Goal: Transaction & Acquisition: Book appointment/travel/reservation

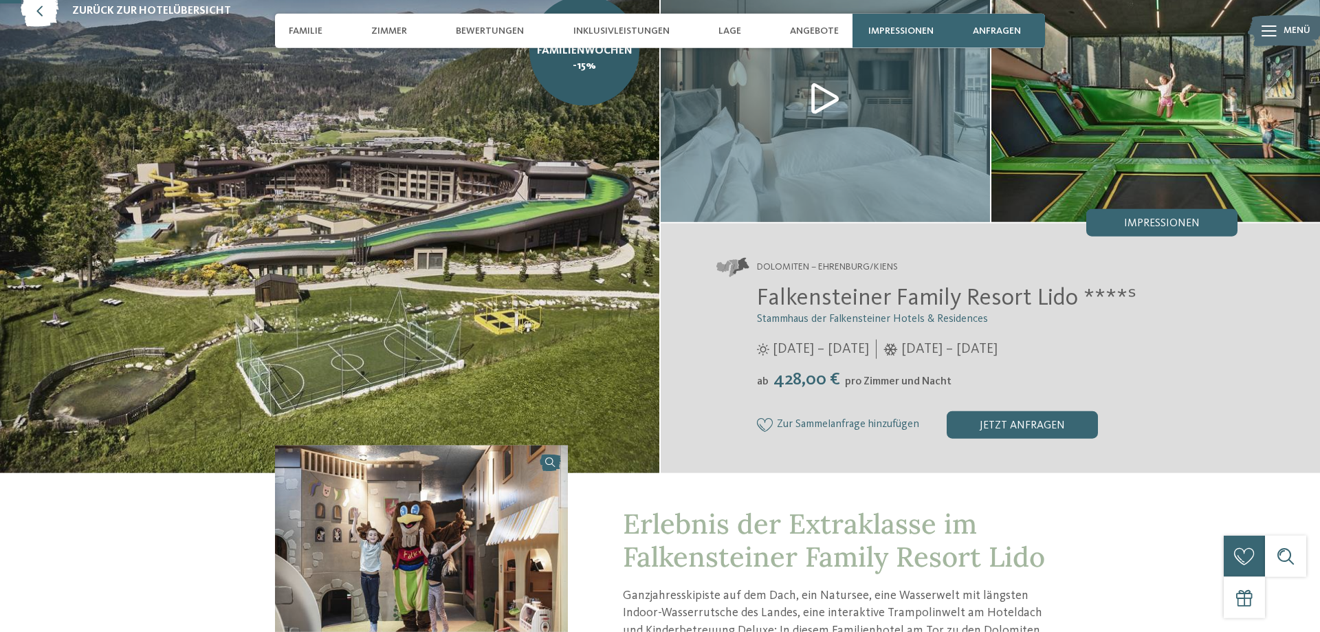
scroll to position [70, 0]
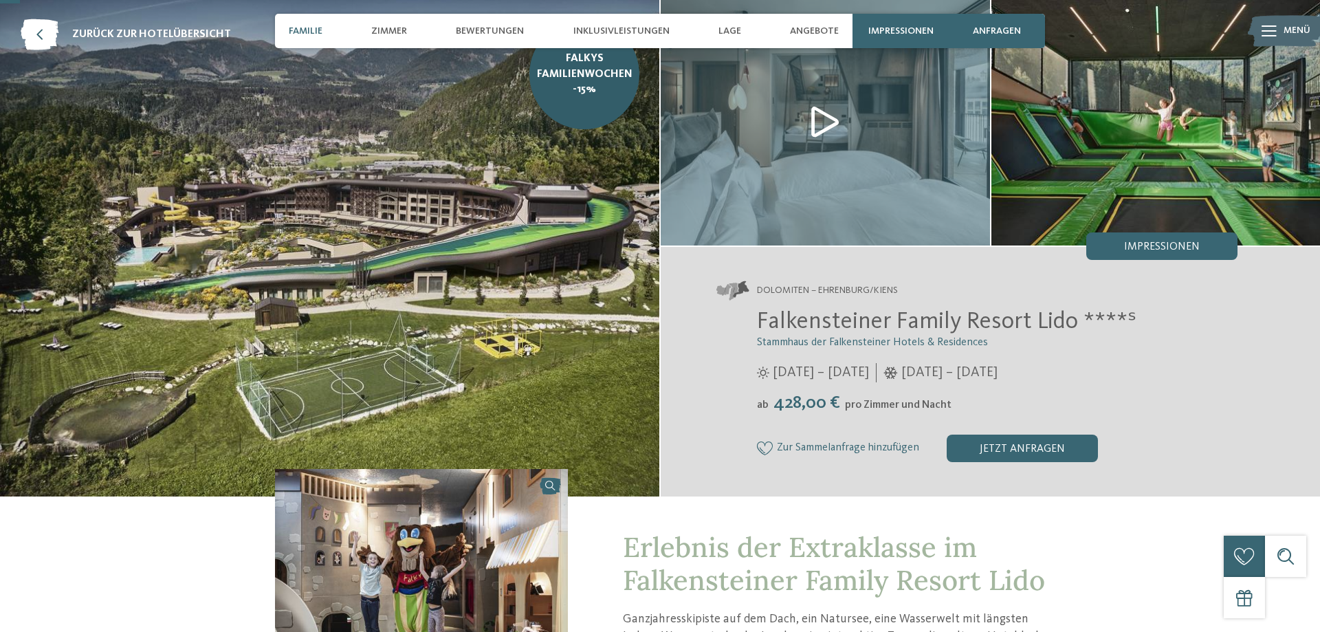
click at [306, 27] on span "Familie" at bounding box center [306, 31] width 34 height 12
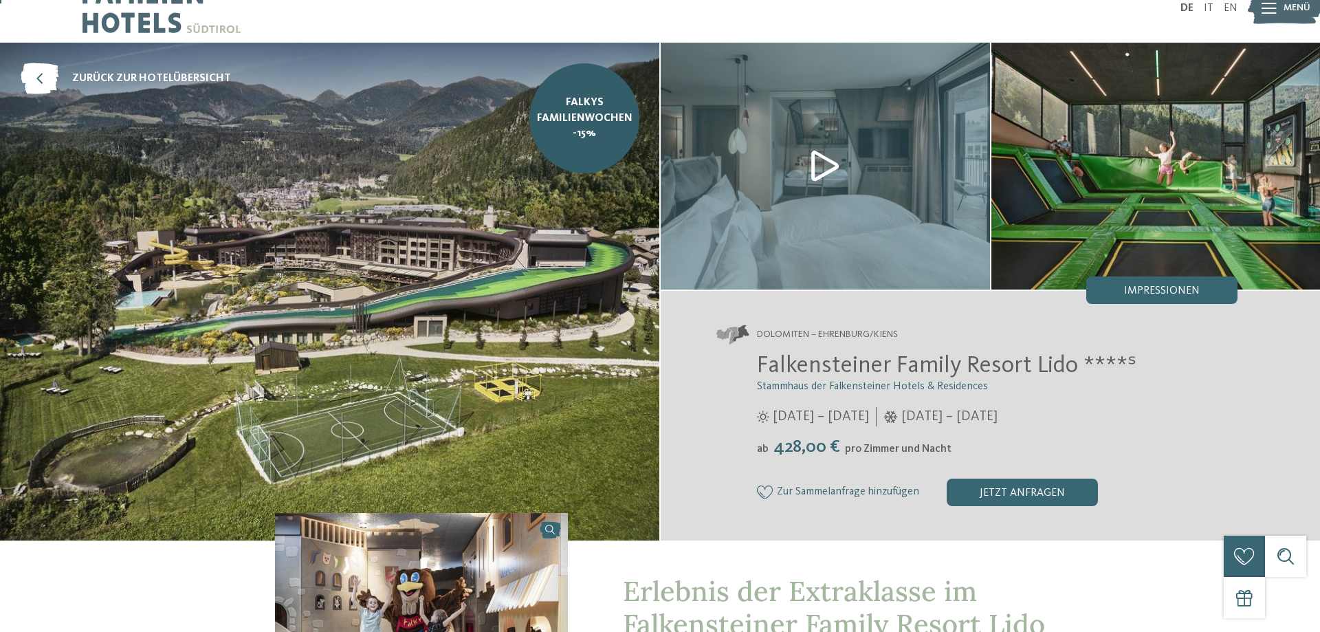
scroll to position [0, 0]
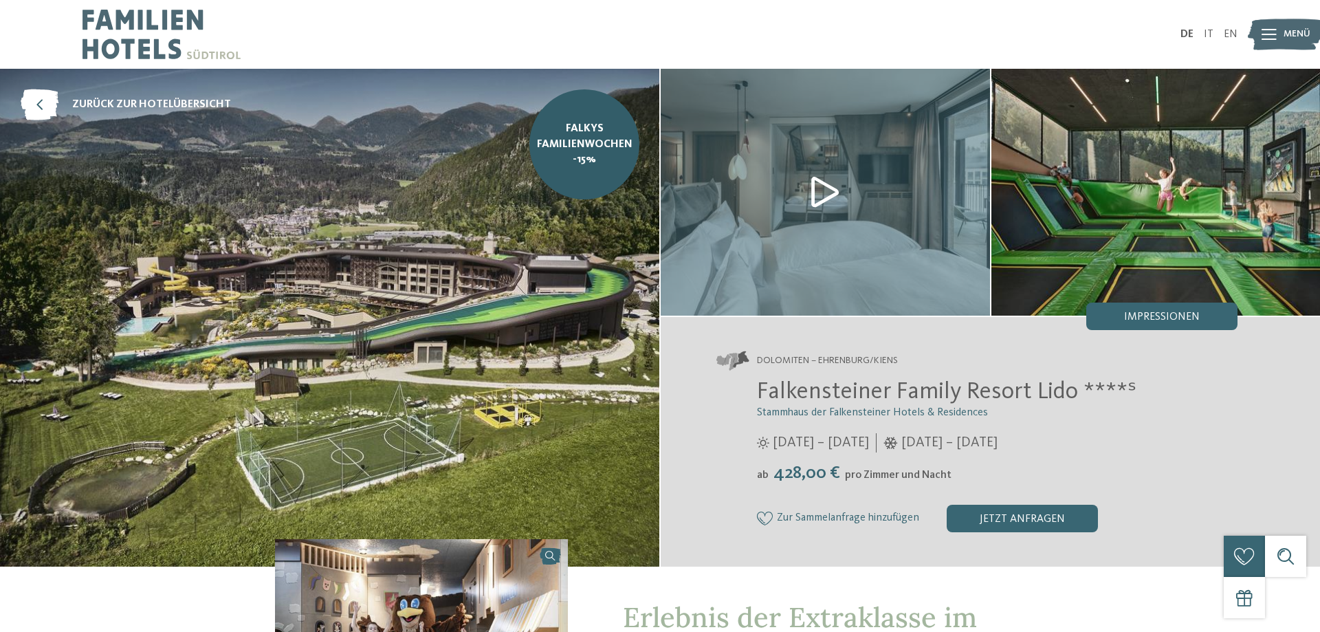
click at [813, 187] on img at bounding box center [825, 192] width 329 height 247
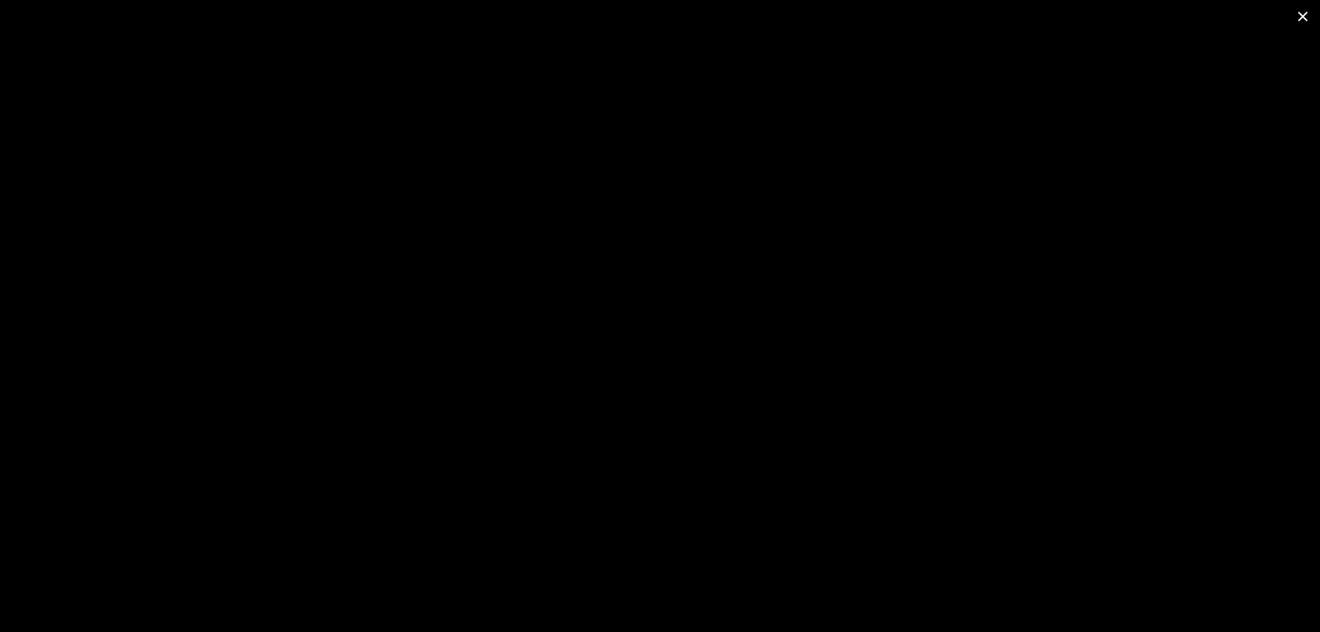
click at [1305, 19] on span at bounding box center [1302, 16] width 34 height 32
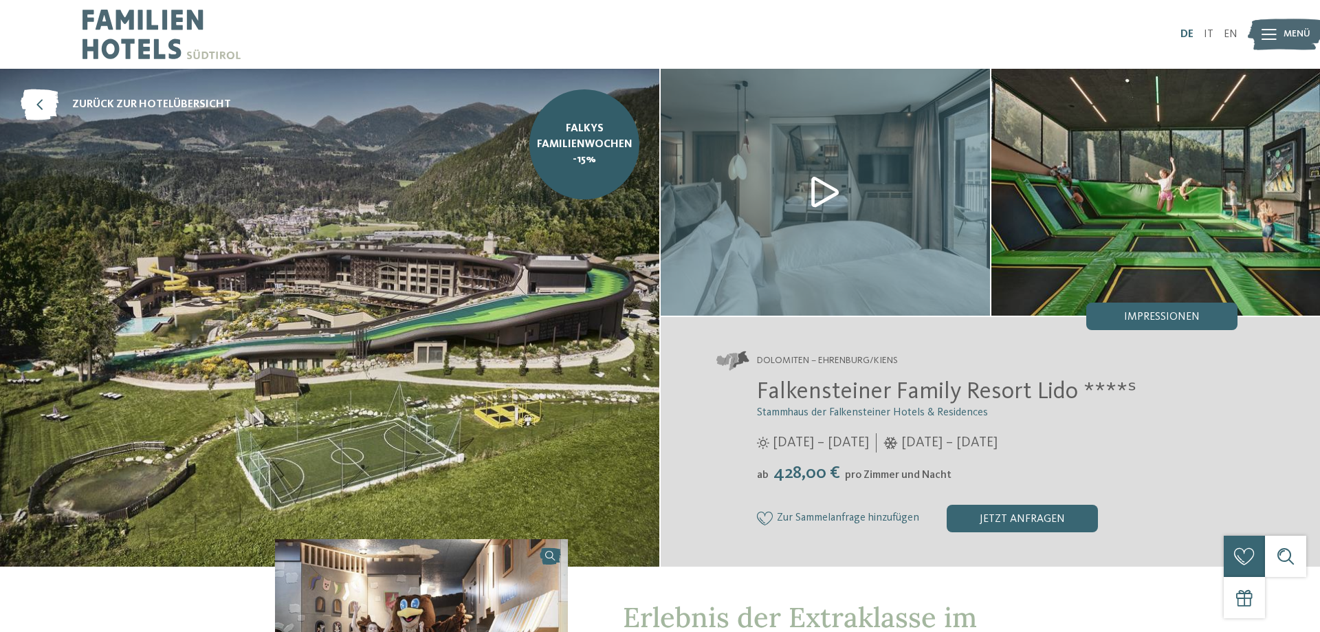
click at [1187, 32] on link "DE" at bounding box center [1186, 34] width 13 height 11
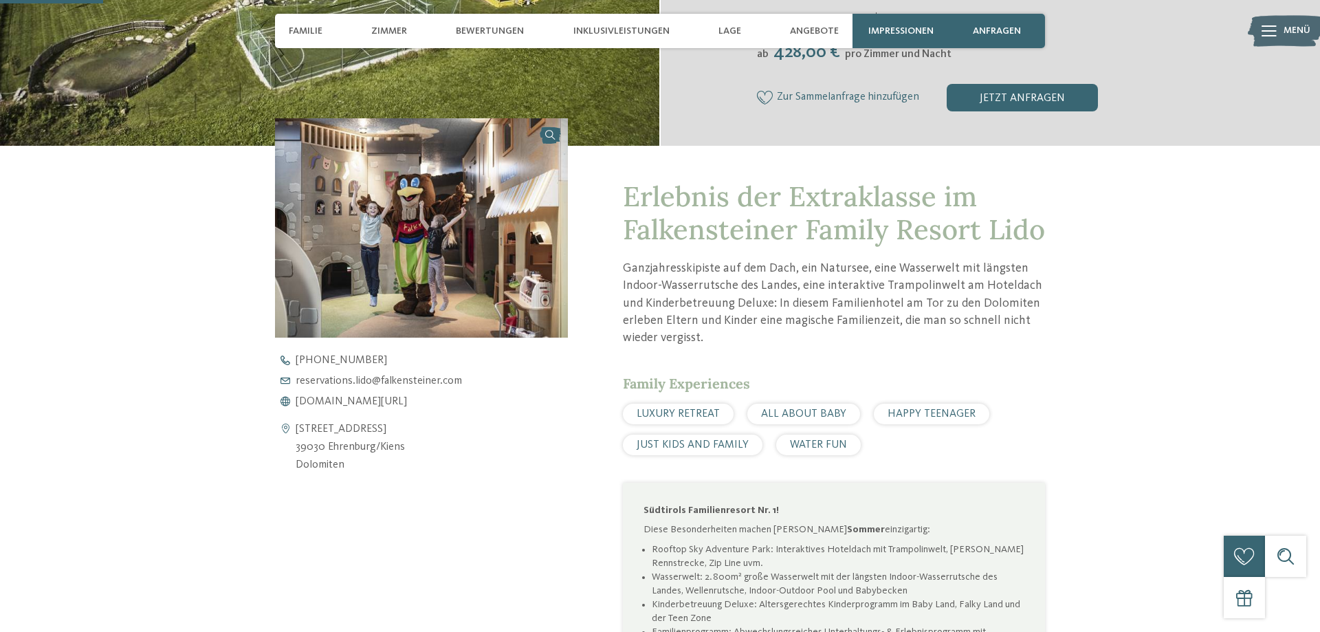
scroll to position [140, 0]
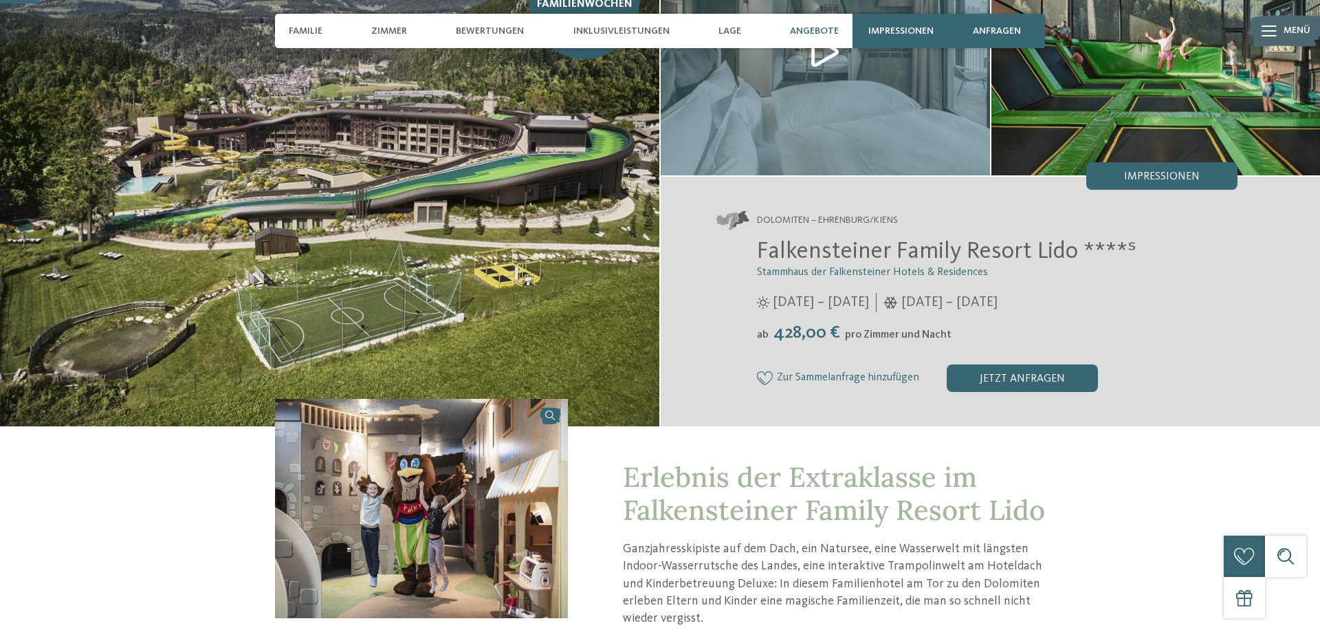
click at [814, 32] on span "Angebote" at bounding box center [814, 31] width 49 height 12
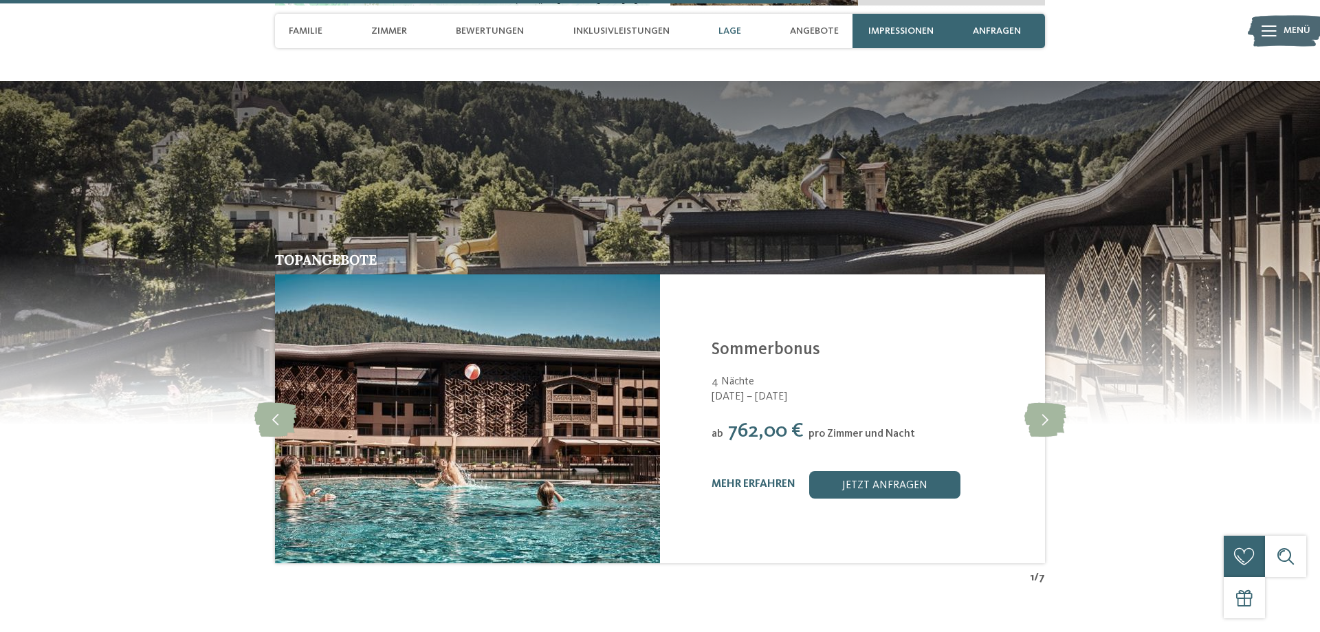
scroll to position [2898, 0]
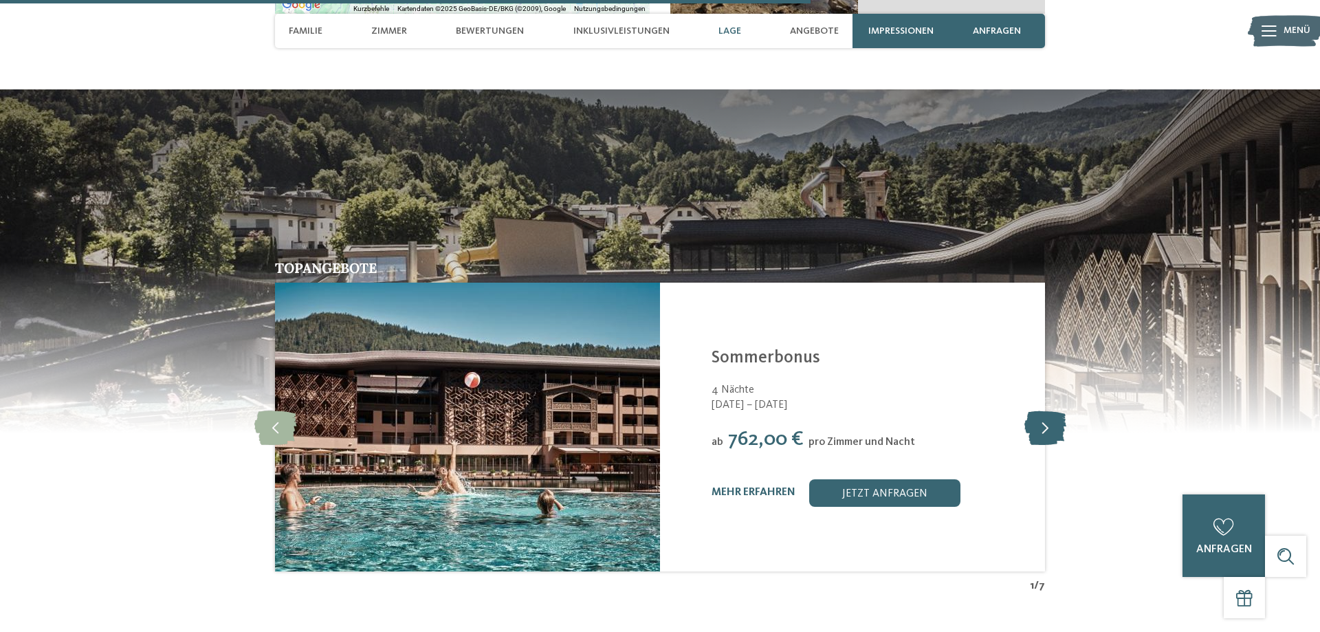
click at [1044, 422] on icon at bounding box center [1045, 427] width 42 height 34
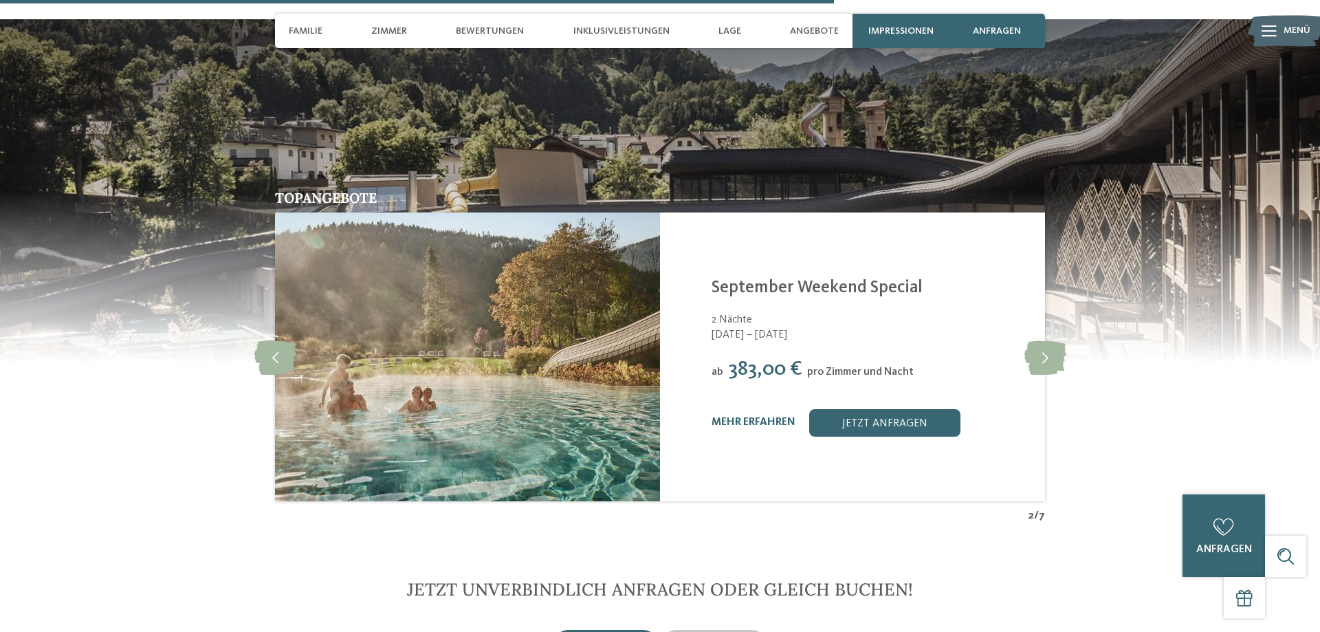
scroll to position [3038, 0]
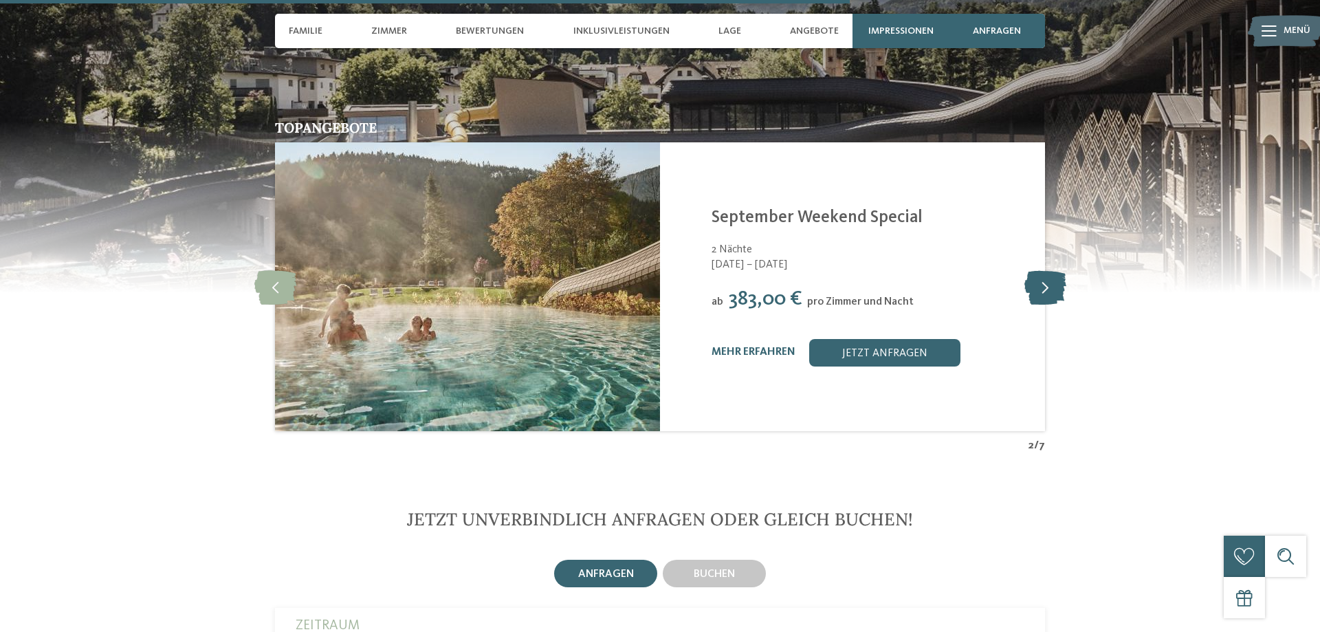
click at [1050, 288] on icon at bounding box center [1045, 286] width 42 height 34
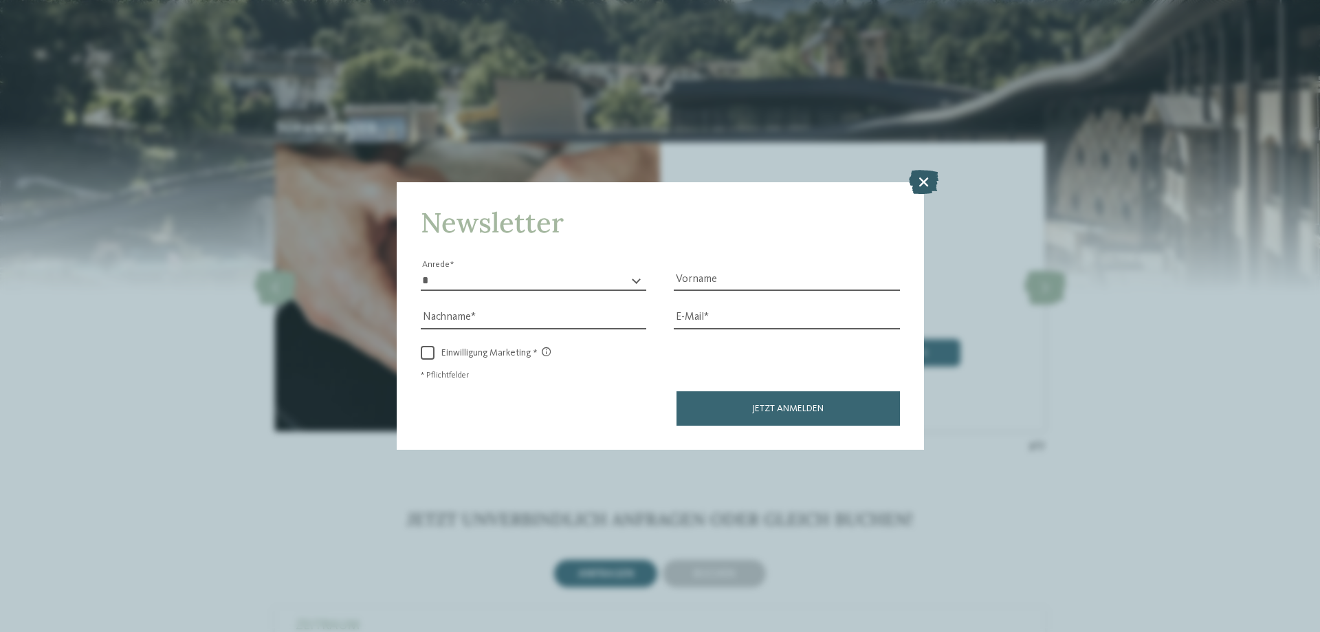
click at [927, 186] on icon at bounding box center [924, 182] width 30 height 24
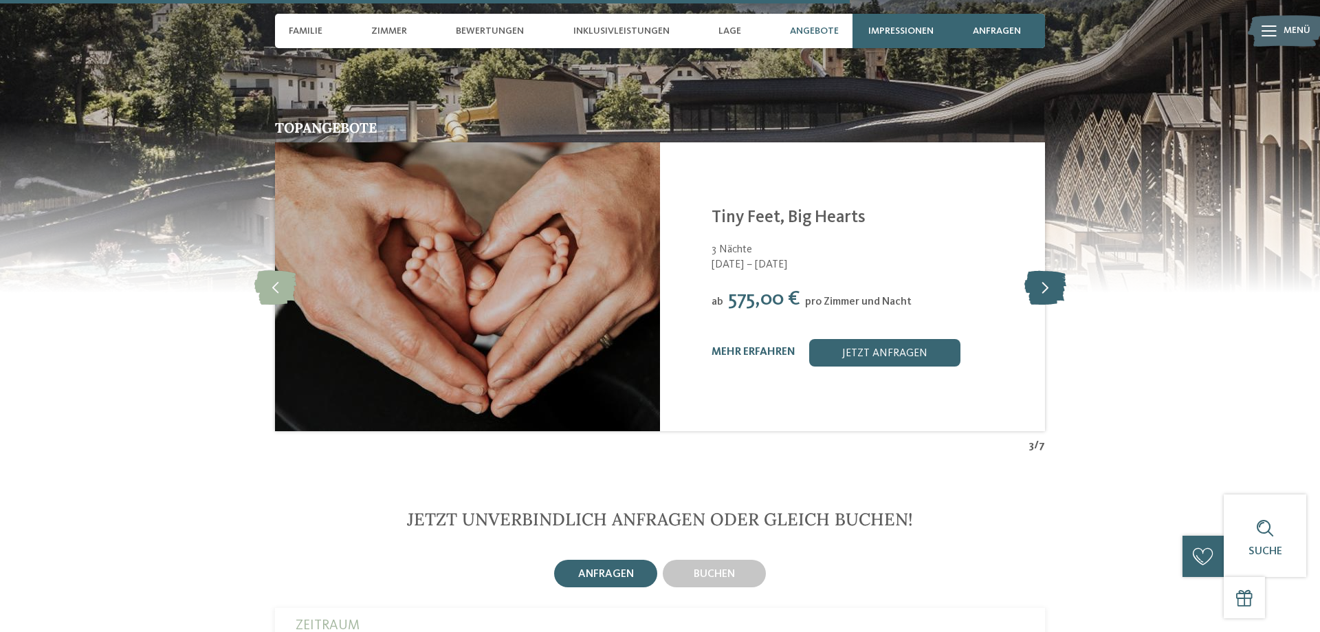
click at [1044, 287] on icon at bounding box center [1045, 286] width 42 height 34
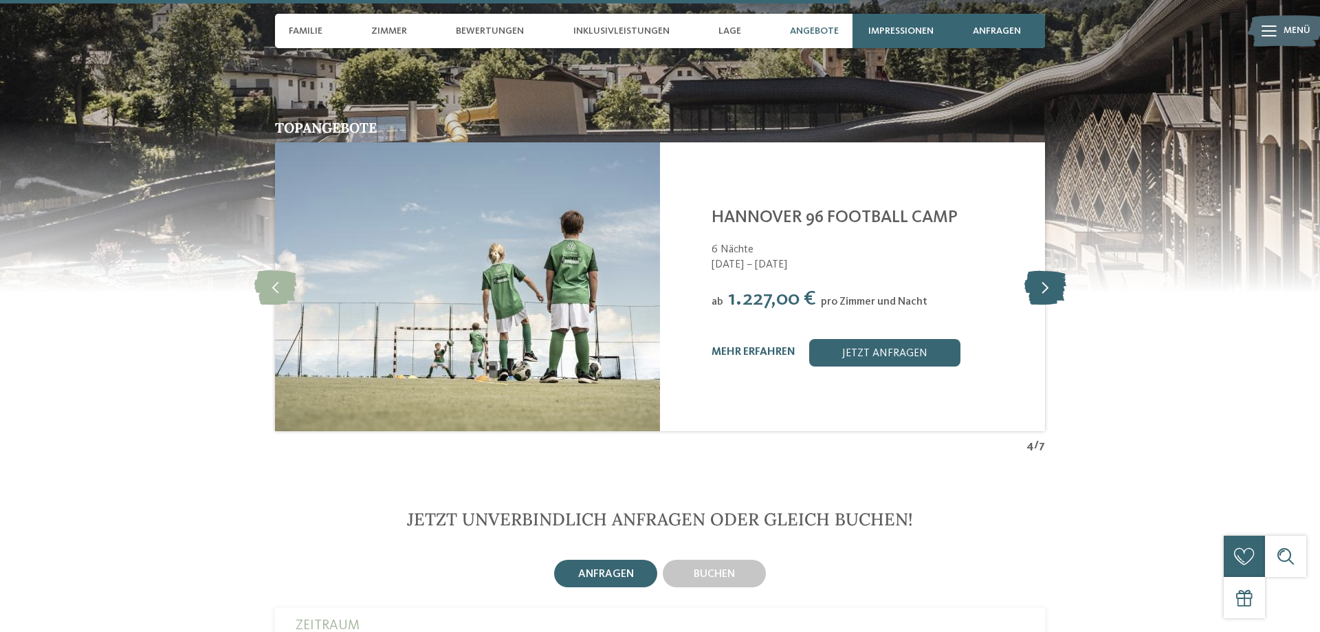
click at [1041, 290] on icon at bounding box center [1045, 286] width 42 height 34
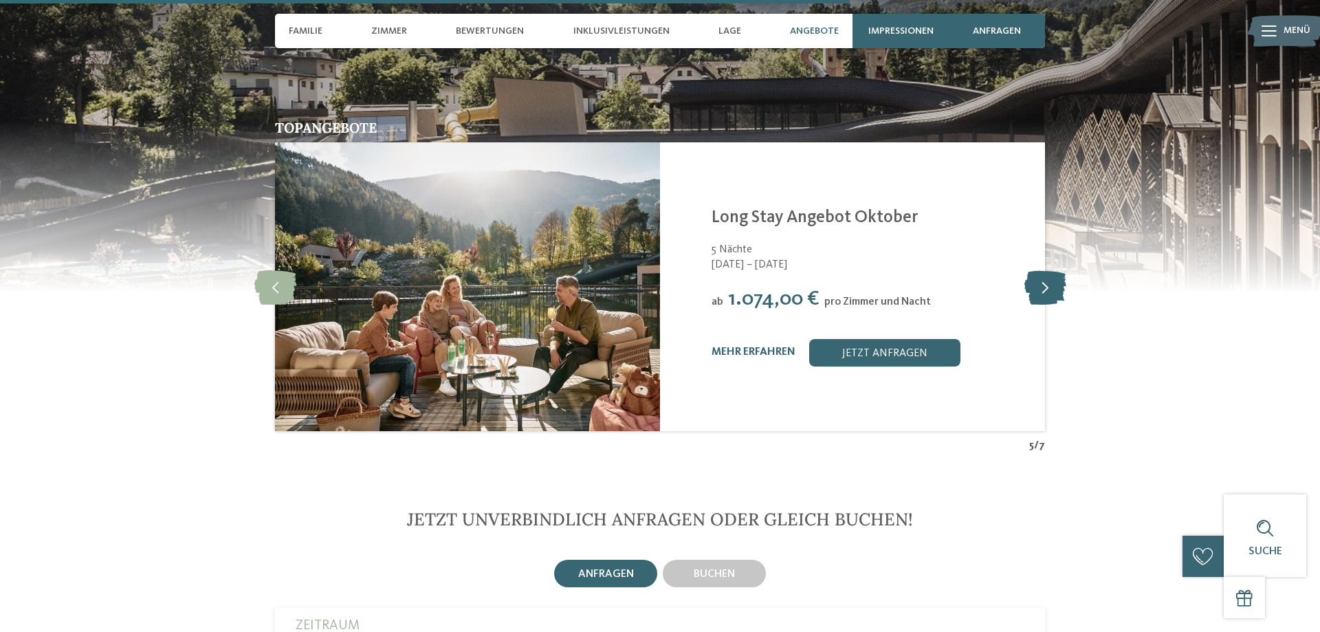
click at [1041, 290] on icon at bounding box center [1045, 286] width 42 height 34
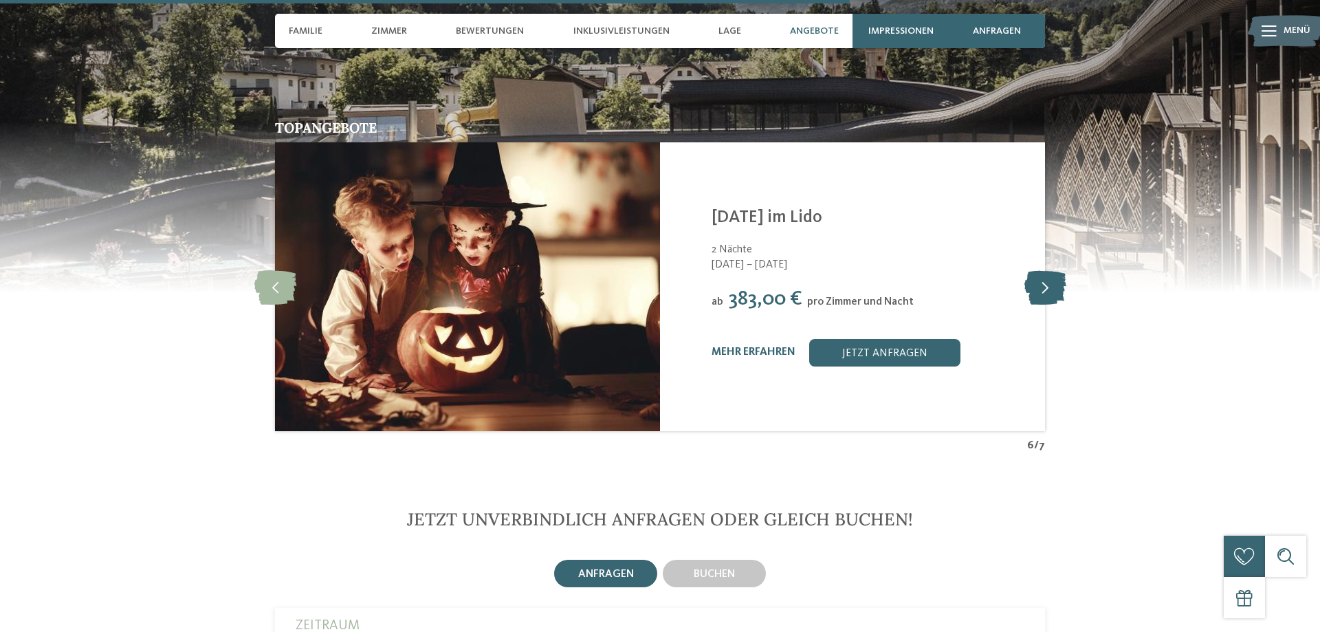
click at [1041, 290] on icon at bounding box center [1045, 286] width 42 height 34
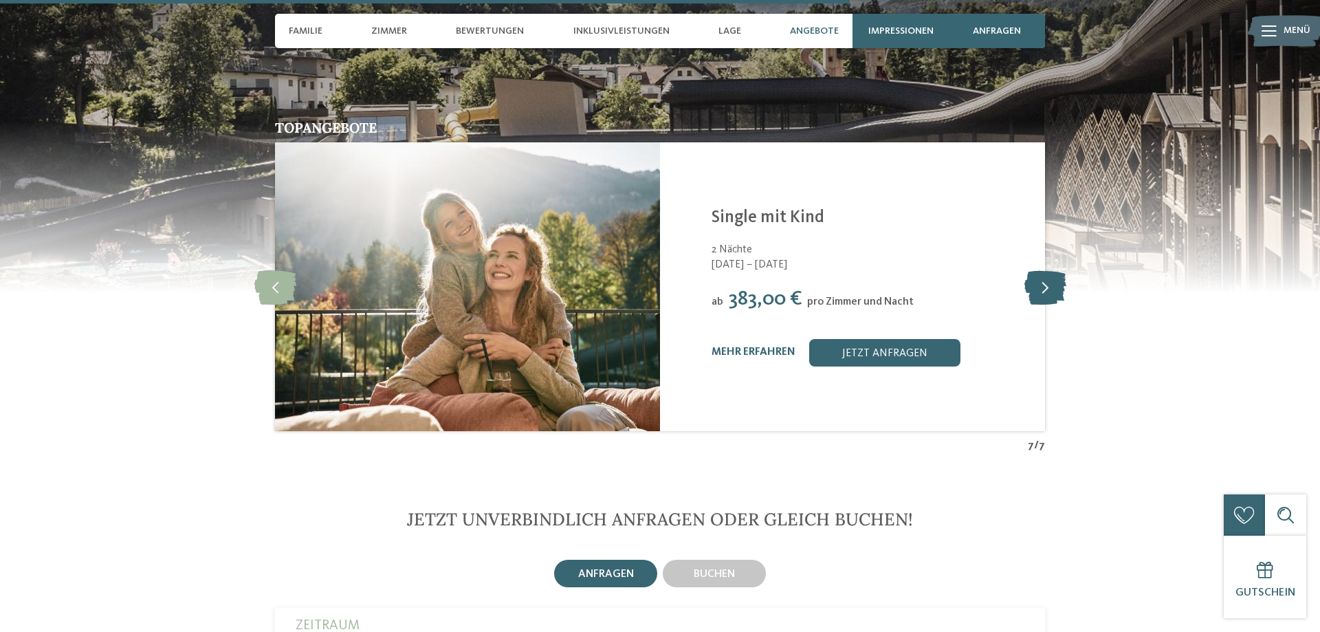
click at [1040, 290] on icon at bounding box center [1045, 286] width 42 height 34
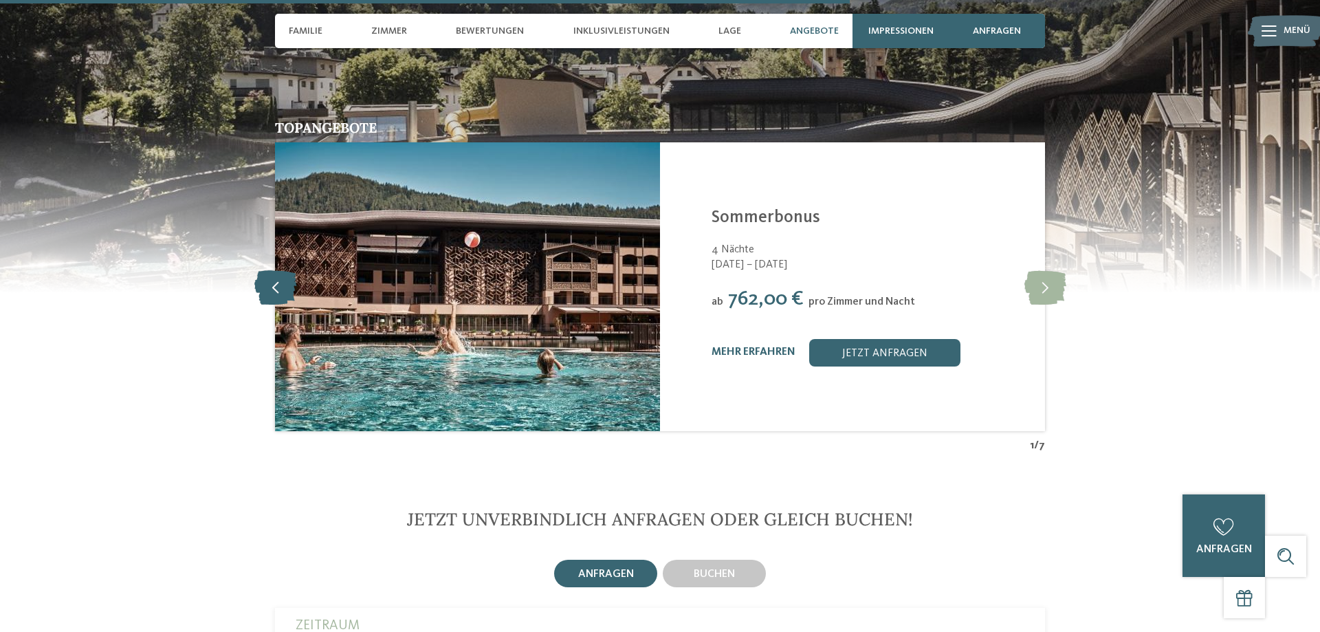
click at [273, 288] on icon at bounding box center [275, 286] width 42 height 34
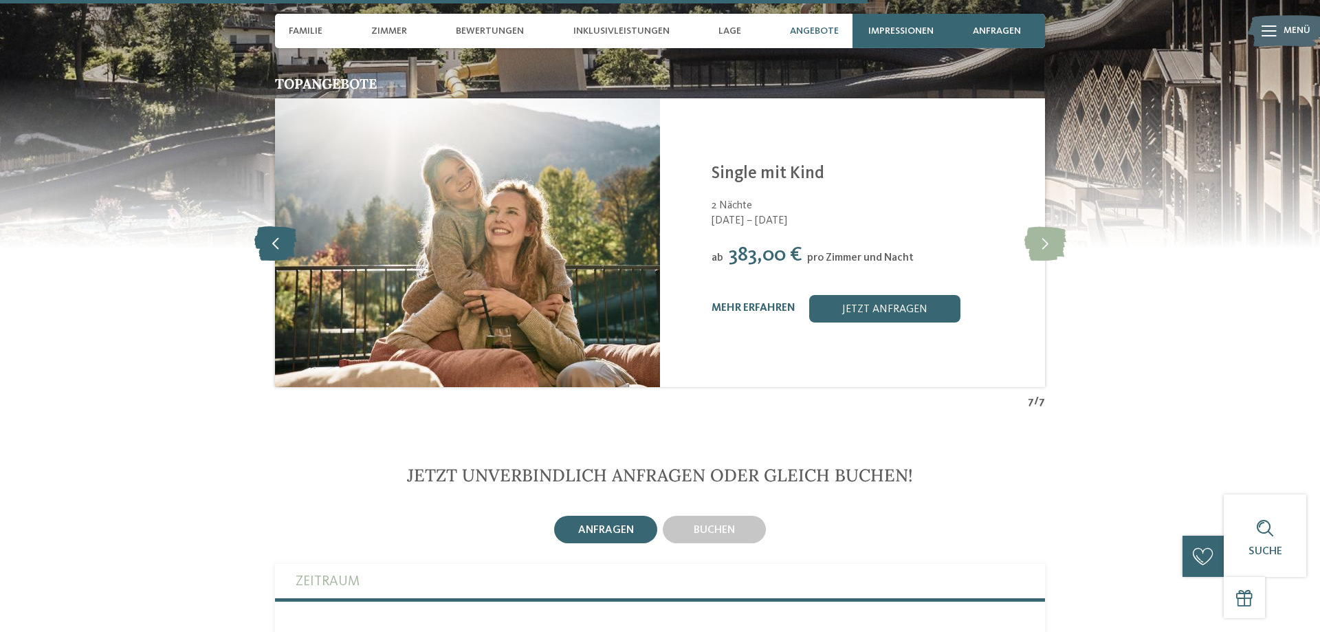
scroll to position [3109, 0]
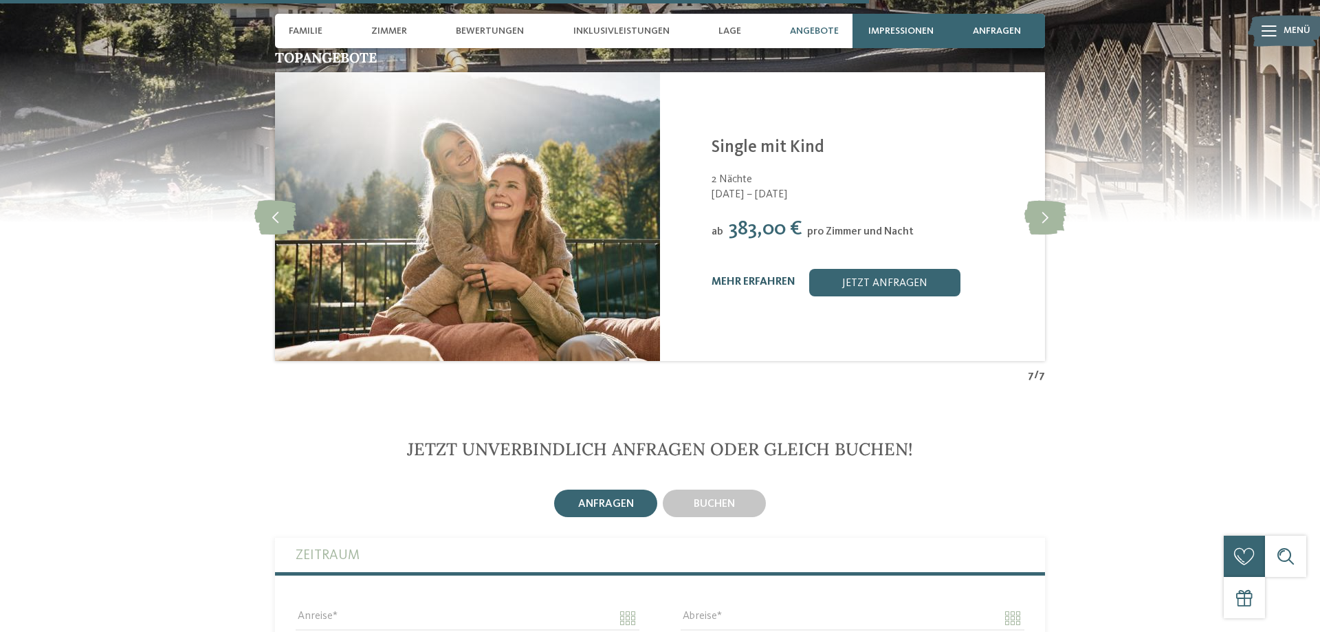
click at [742, 286] on link "mehr erfahren" at bounding box center [753, 281] width 84 height 11
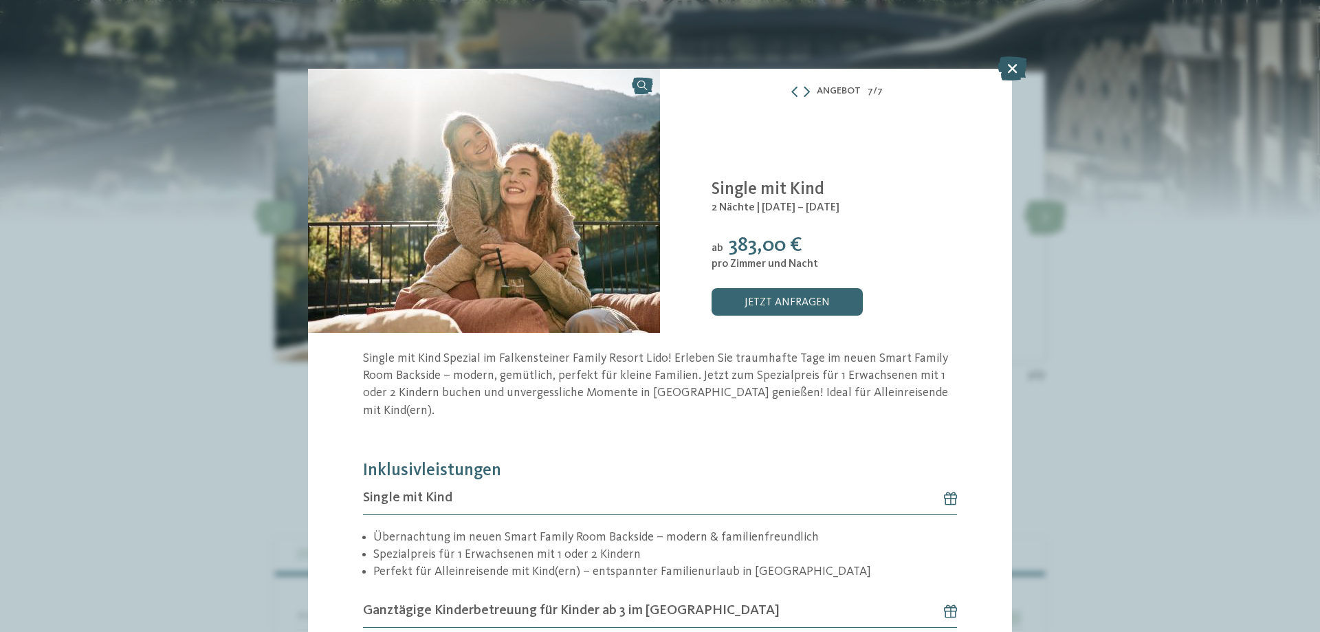
click at [1011, 69] on icon at bounding box center [1012, 68] width 30 height 24
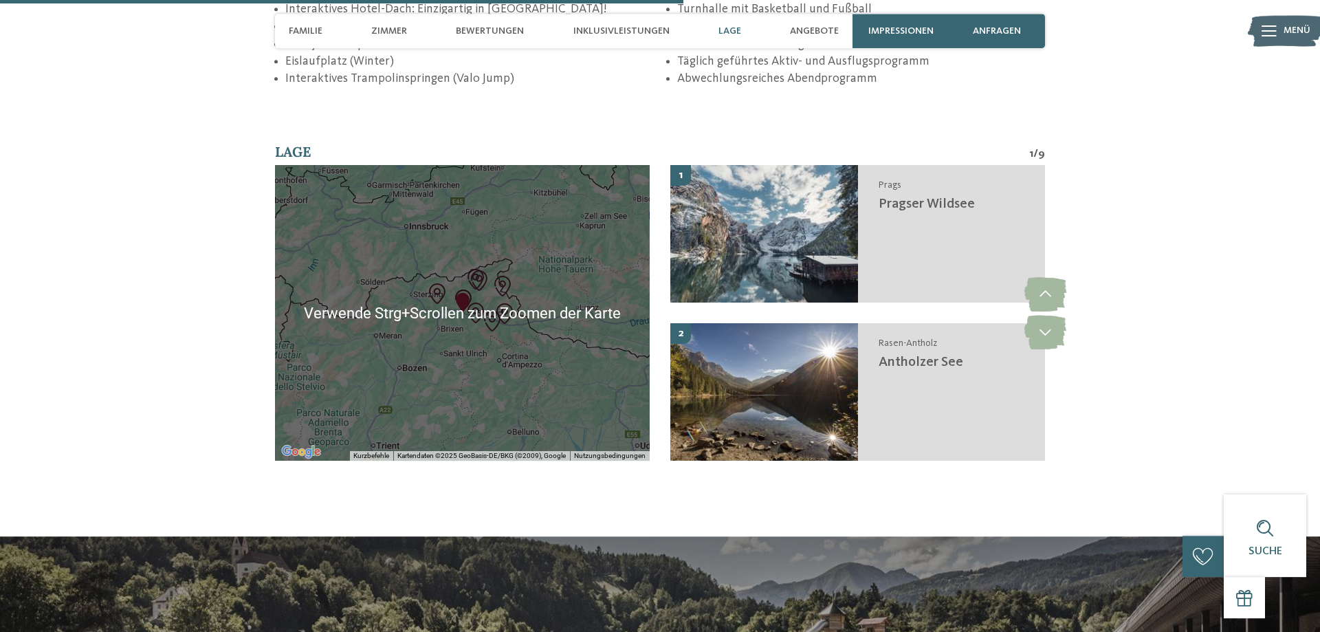
scroll to position [2477, 0]
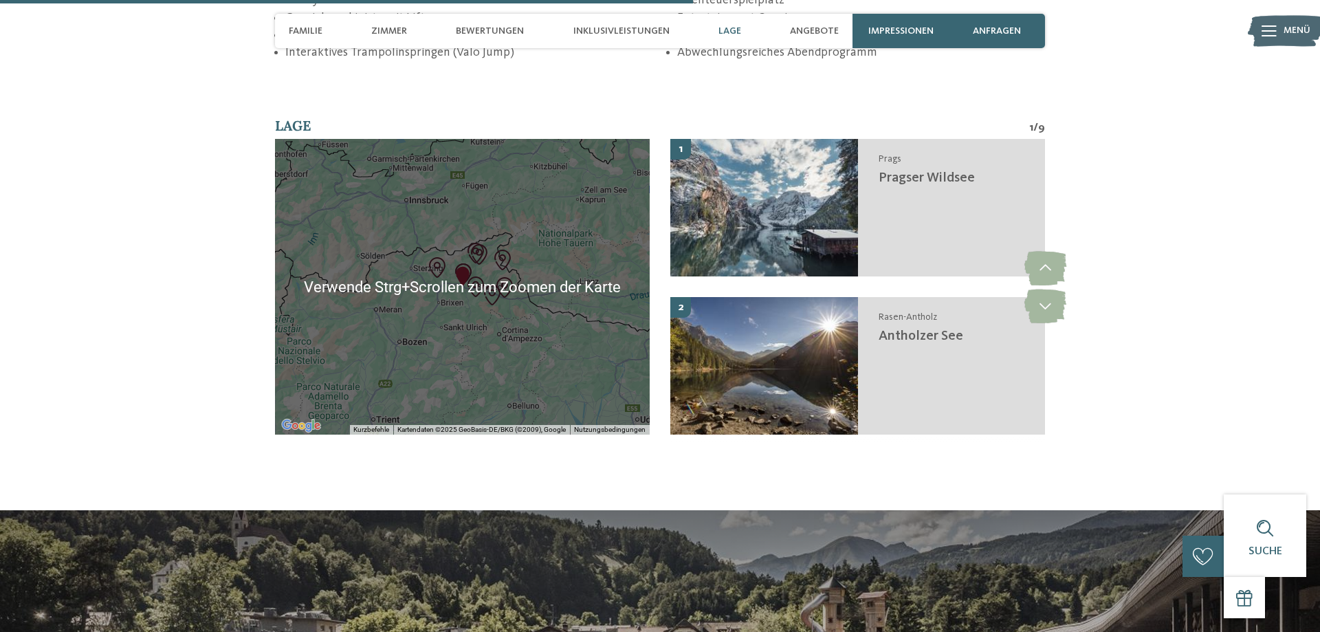
click at [463, 345] on div at bounding box center [462, 287] width 375 height 296
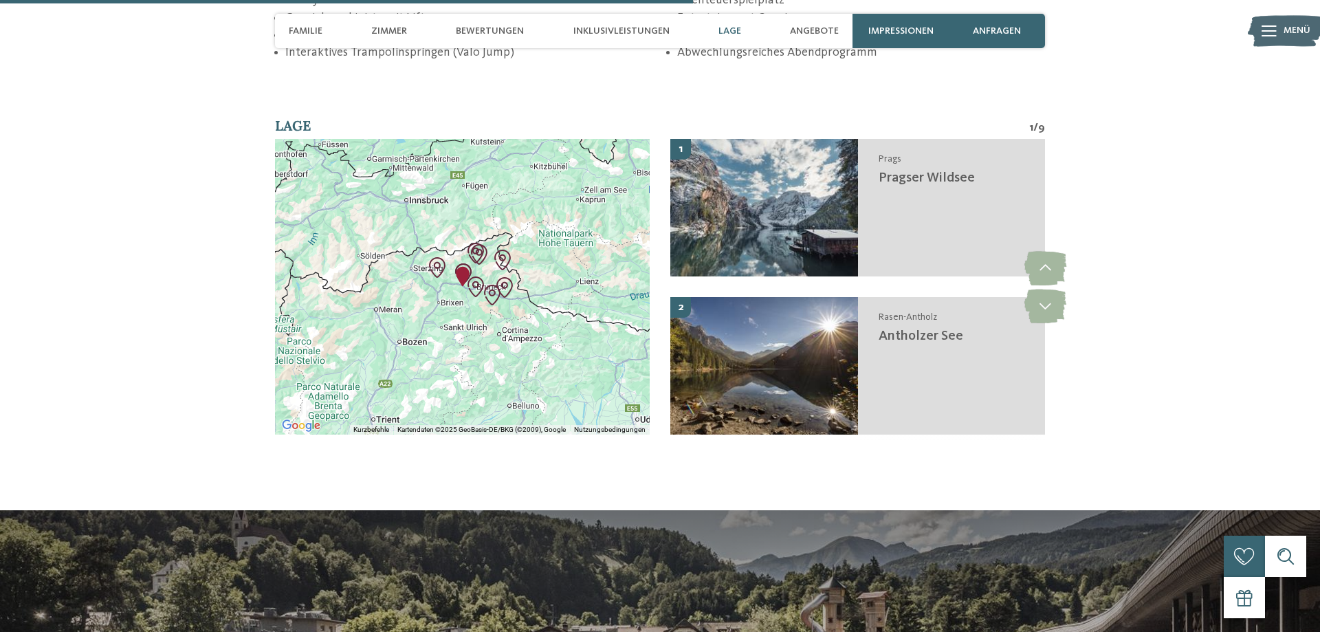
click at [464, 283] on img "Skigebiet Kronplatz" at bounding box center [476, 287] width 32 height 32
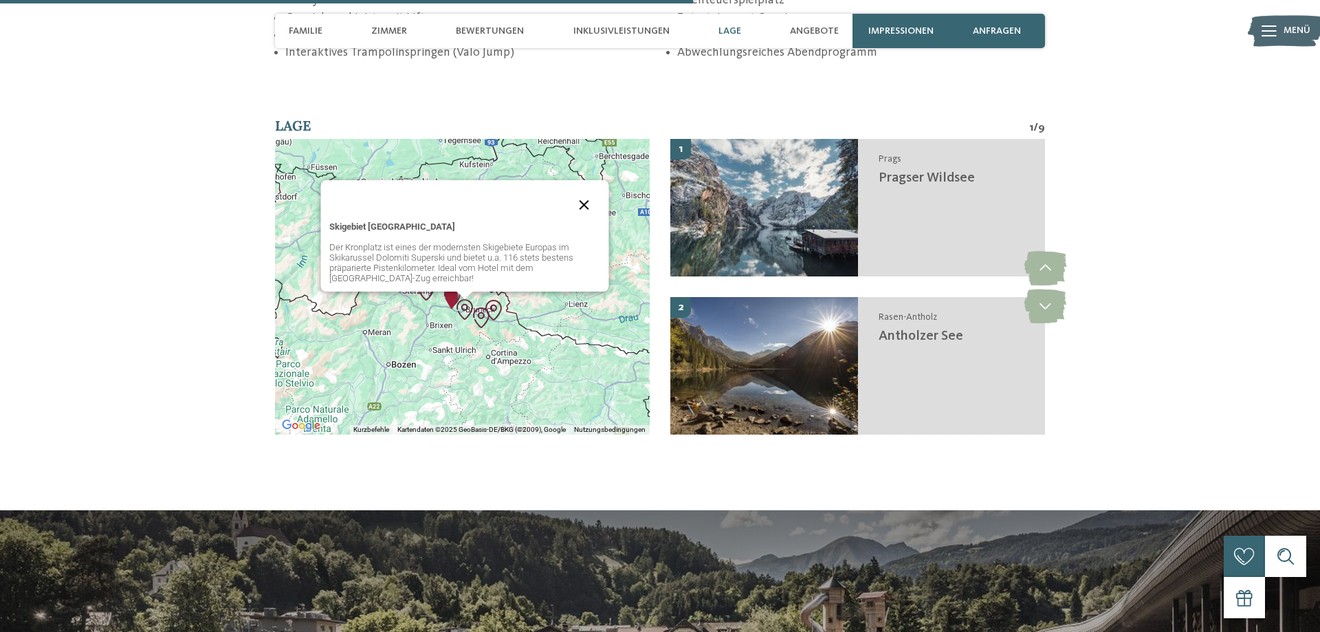
click at [587, 208] on button "Schließen" at bounding box center [583, 204] width 33 height 33
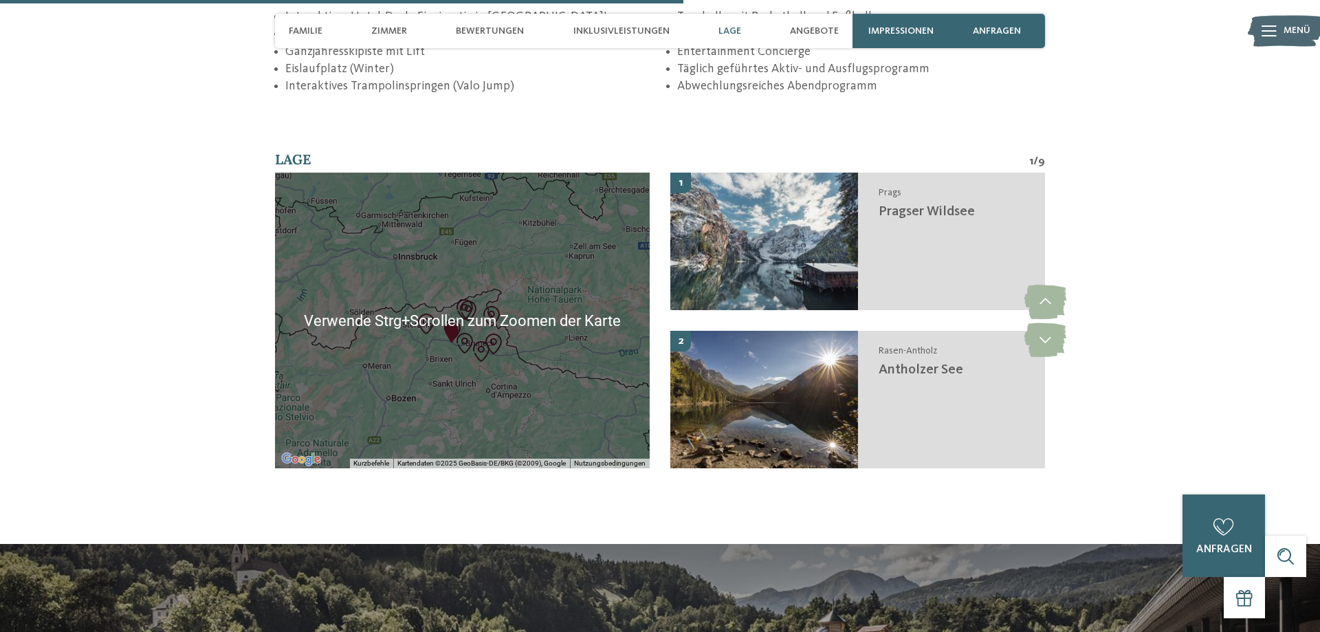
scroll to position [2407, 0]
